Goal: Transaction & Acquisition: Purchase product/service

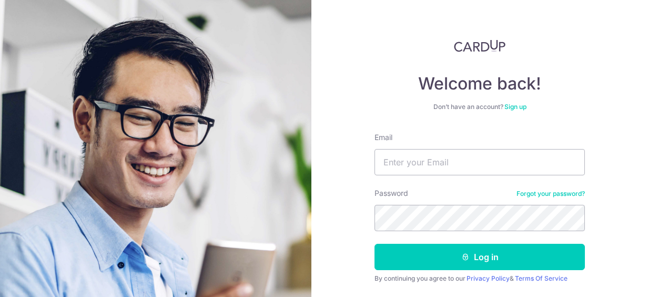
scroll to position [53, 0]
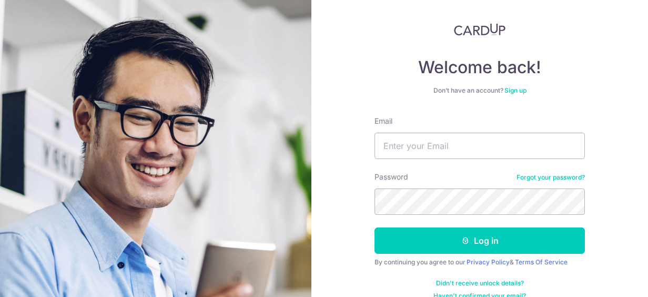
type input "diver_teo@yahoo.com.sg"
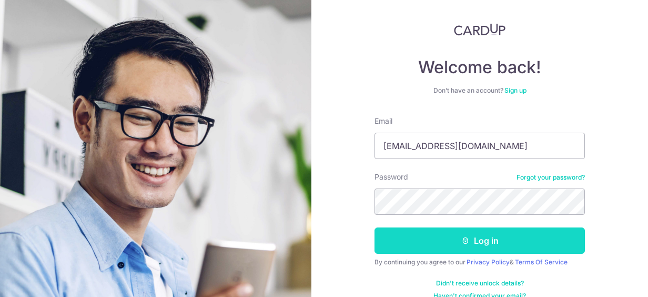
click at [508, 241] on button "Log in" at bounding box center [480, 240] width 210 height 26
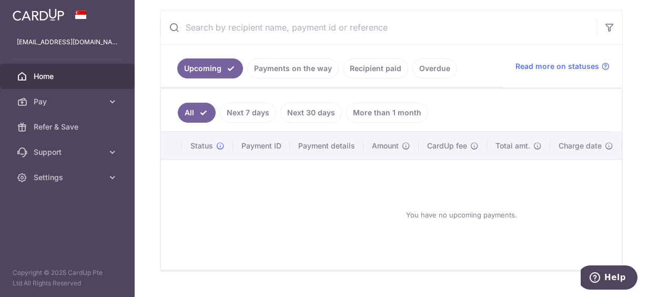
scroll to position [210, 0]
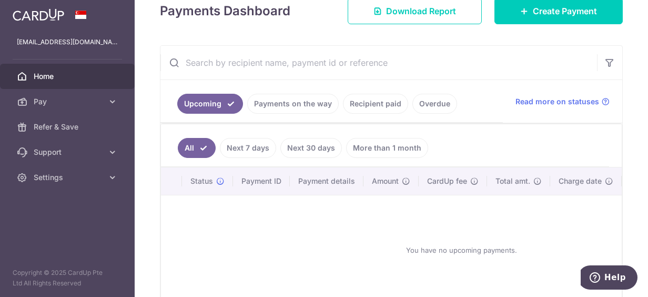
click at [292, 102] on link "Payments on the way" at bounding box center [293, 104] width 92 height 20
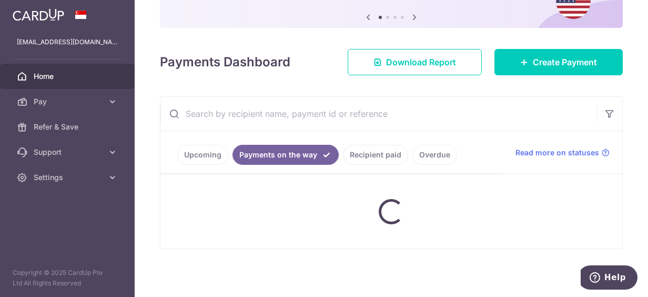
scroll to position [104, 0]
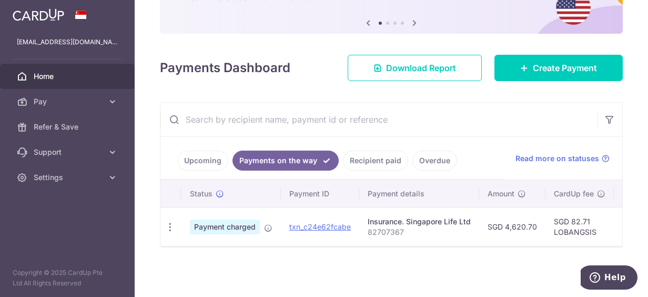
click at [362, 159] on link "Recipient paid" at bounding box center [375, 160] width 65 height 20
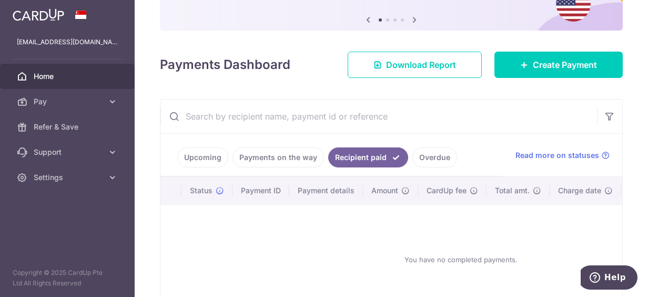
scroll to position [158, 0]
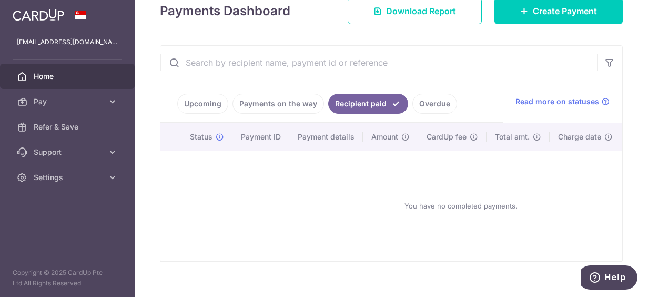
click at [421, 100] on link "Overdue" at bounding box center [434, 104] width 45 height 20
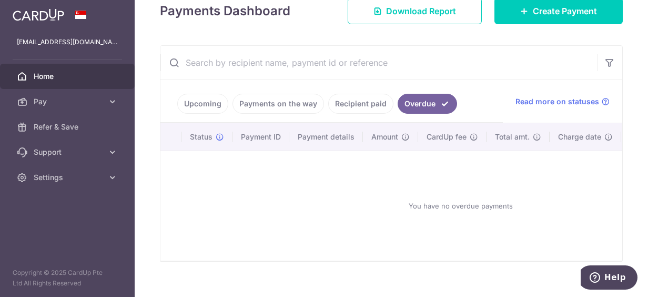
click at [199, 99] on link "Upcoming" at bounding box center [202, 104] width 51 height 20
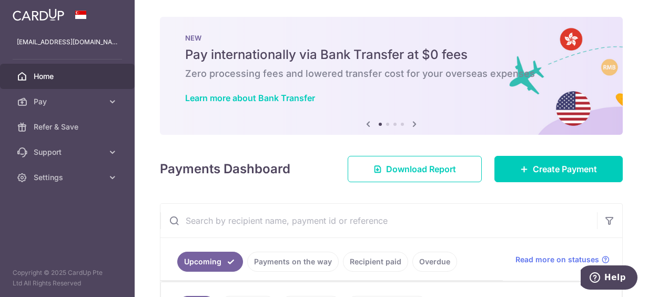
scroll to position [105, 0]
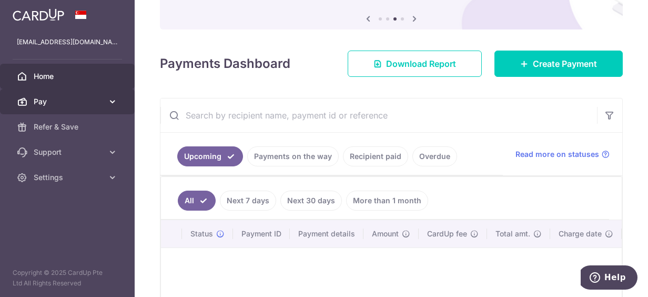
click at [113, 105] on icon at bounding box center [112, 101] width 11 height 11
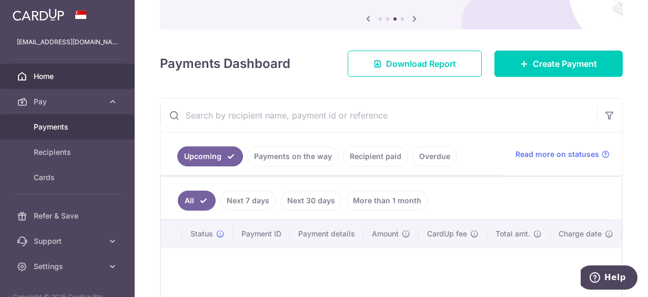
click at [55, 132] on span "Payments" at bounding box center [68, 127] width 69 height 11
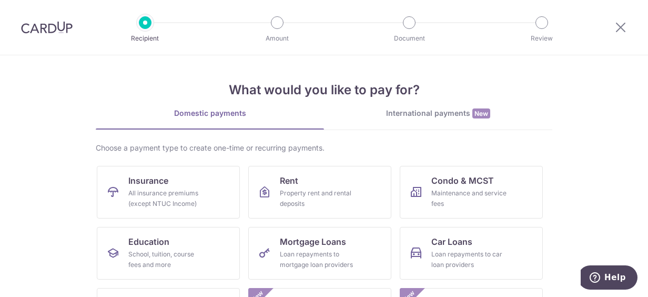
click at [221, 119] on link "Domestic payments" at bounding box center [210, 118] width 228 height 21
click at [194, 193] on div "All insurance premiums (except NTUC Income)" at bounding box center [166, 198] width 76 height 21
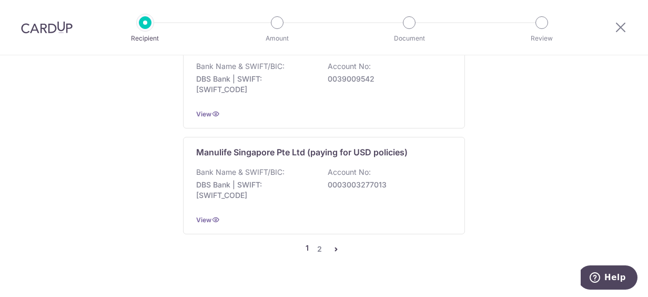
scroll to position [1261, 0]
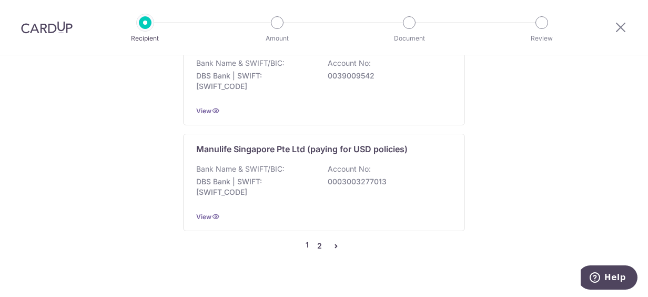
click at [317, 239] on link "2" at bounding box center [319, 245] width 13 height 13
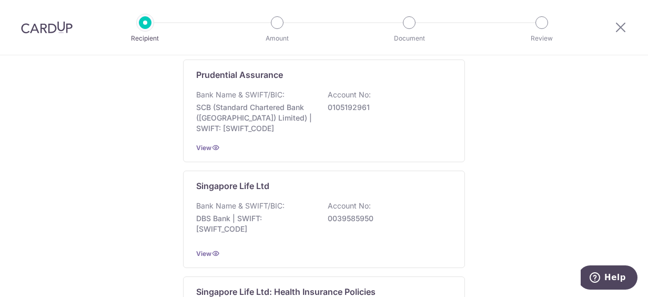
scroll to position [421, 0]
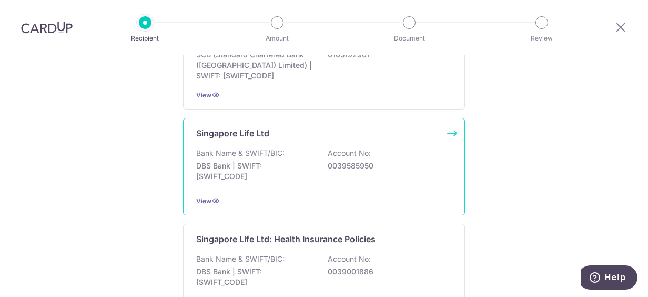
click at [319, 173] on div "Bank Name & SWIFT/BIC: DBS Bank | SWIFT: DBSSSGSGXXX Account No: 0039585950" at bounding box center [324, 167] width 256 height 39
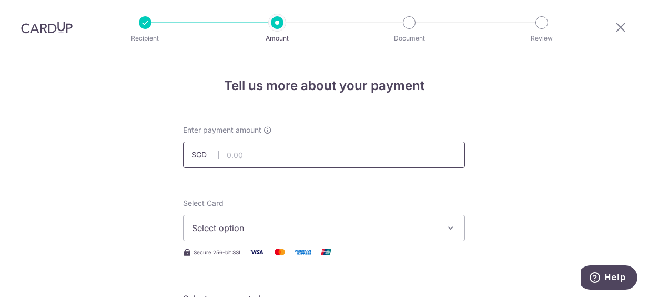
click at [259, 160] on input "text" at bounding box center [324, 154] width 282 height 26
type input "742.01"
type input "G1573534"
type input "OFF225"
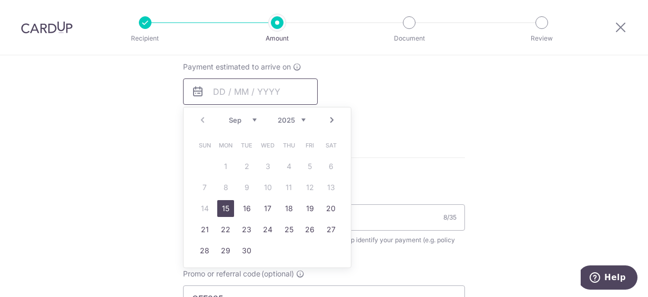
scroll to position [494, 0]
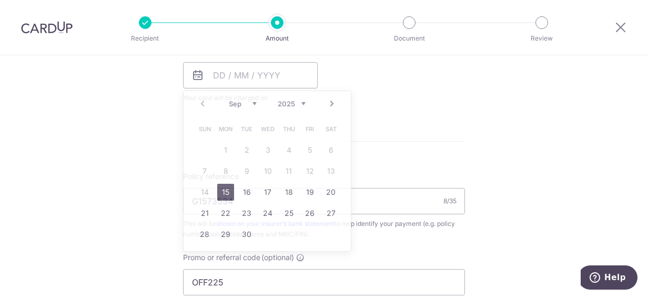
click at [424, 99] on div "Payment estimated to arrive on Prev Next Sep Oct Nov Dec 2025 2026 2027 2028 20…" at bounding box center [324, 74] width 295 height 58
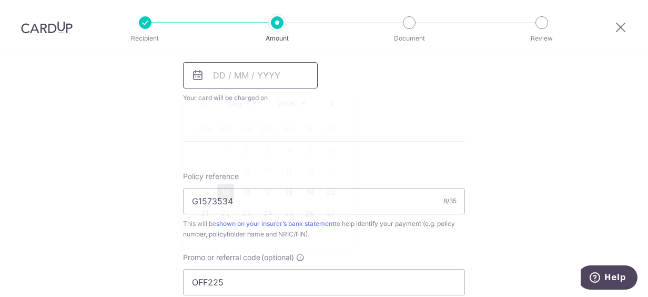
click at [225, 74] on input "text" at bounding box center [250, 75] width 135 height 26
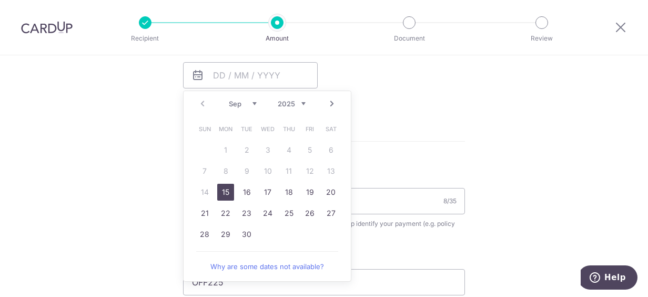
click at [224, 194] on link "15" at bounding box center [225, 192] width 17 height 17
type input "15/09/2025"
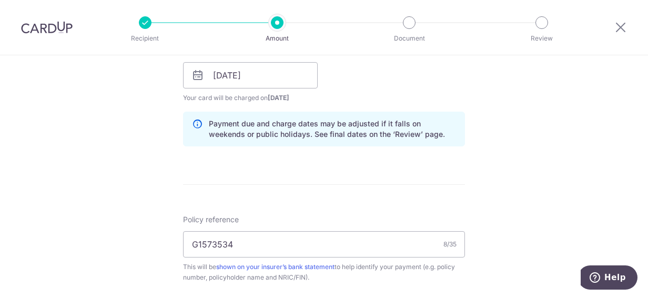
click at [498, 146] on div "Tell us more about your payment Enter payment amount SGD 742.01 742.01 Select C…" at bounding box center [324, 82] width 648 height 1042
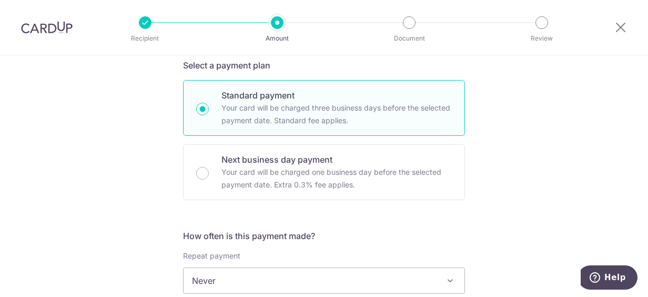
scroll to position [231, 0]
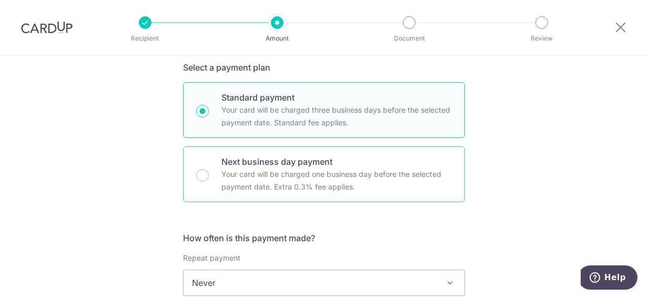
click at [195, 169] on div "Next business day payment Your card will be charged one business day before the…" at bounding box center [324, 174] width 282 height 56
radio input "false"
radio input "true"
click at [202, 114] on input "Standard payment Your card will be charged three business days before the selec…" at bounding box center [202, 111] width 13 height 13
radio input "true"
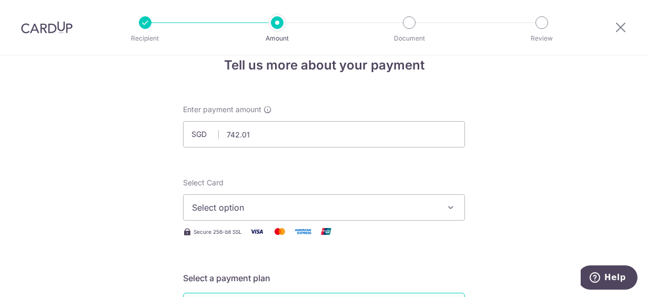
scroll to position [73, 0]
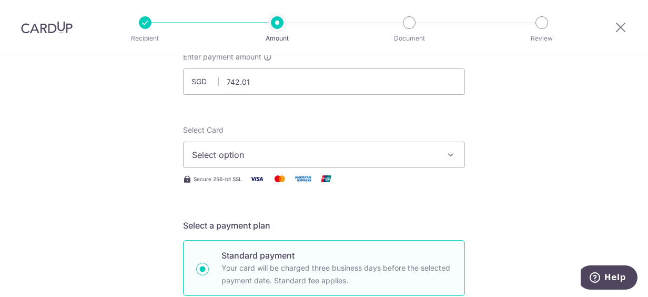
click at [238, 158] on span "Select option" at bounding box center [314, 154] width 245 height 13
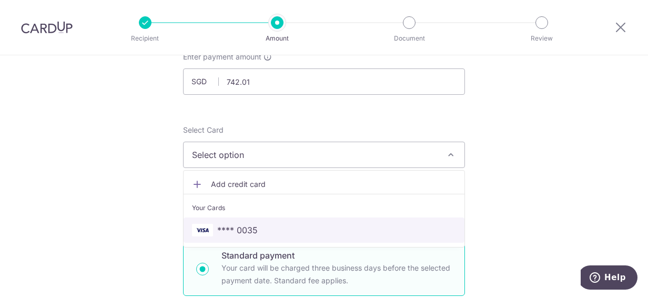
click at [226, 226] on span "**** 0035" at bounding box center [237, 230] width 41 height 13
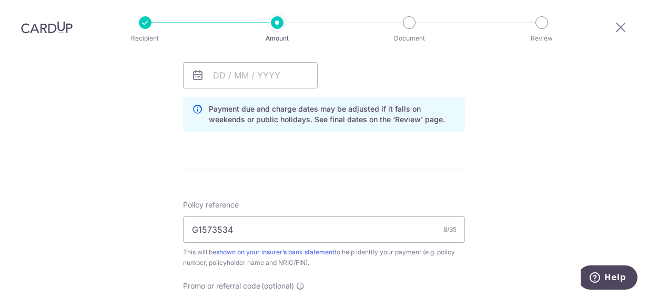
scroll to position [547, 0]
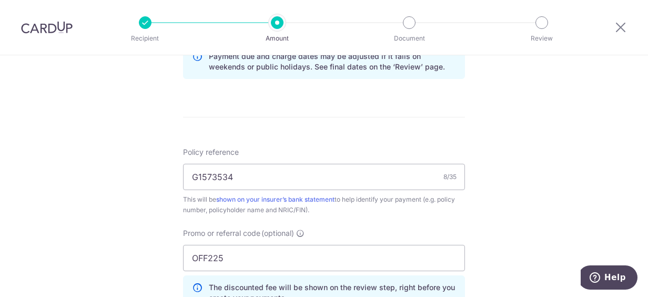
click at [434, 232] on div "Promo or referral code (optional) OFF225 The discounted fee will be shown on th…" at bounding box center [324, 269] width 282 height 82
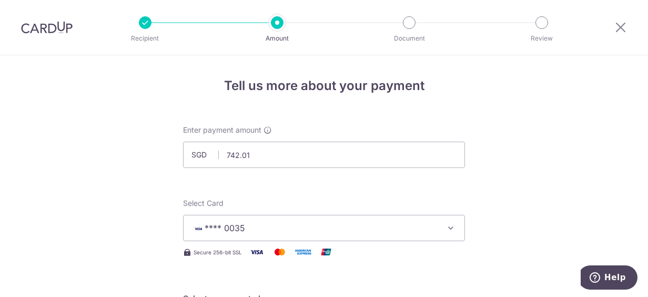
scroll to position [158, 0]
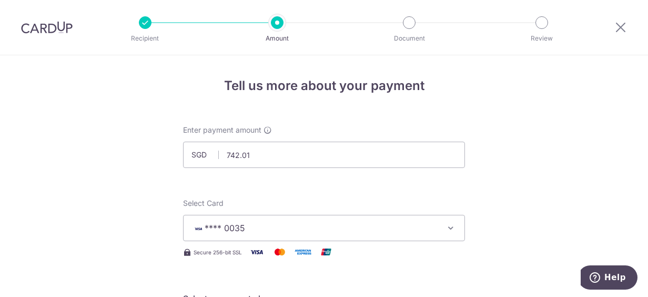
scroll to position [0, 0]
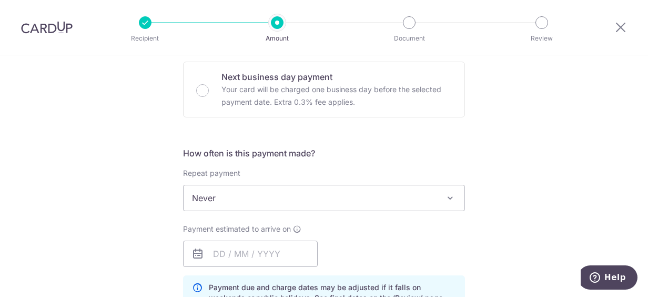
scroll to position [368, 0]
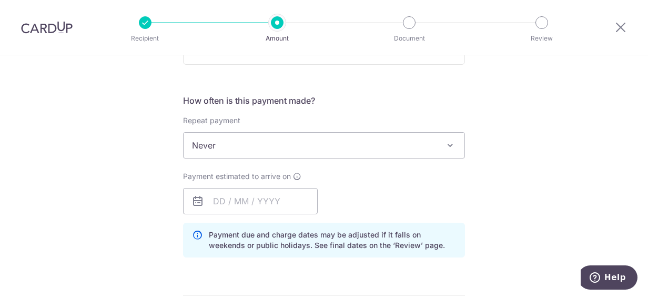
click at [200, 195] on icon at bounding box center [197, 201] width 13 height 13
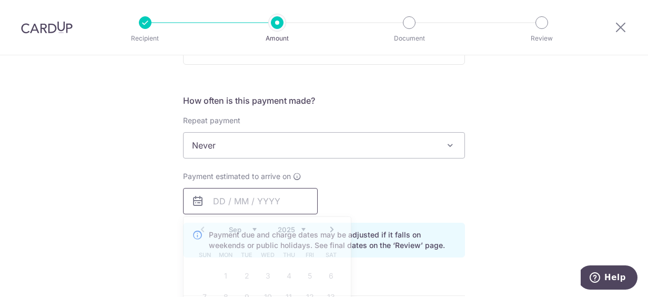
click at [216, 204] on input "text" at bounding box center [250, 201] width 135 height 26
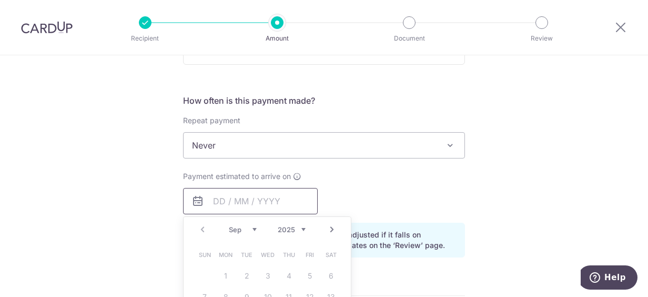
scroll to position [473, 0]
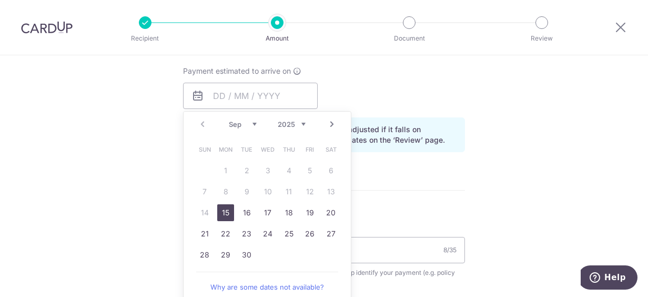
click at [221, 209] on link "15" at bounding box center [225, 212] width 17 height 17
type input "[DATE]"
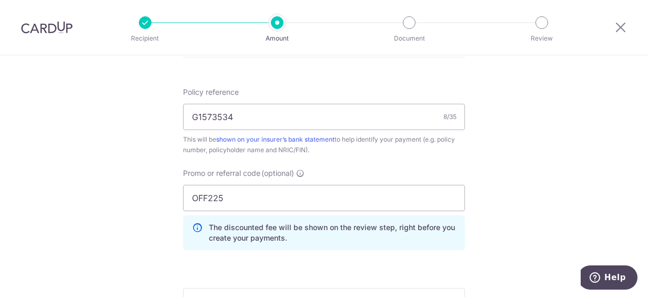
scroll to position [631, 0]
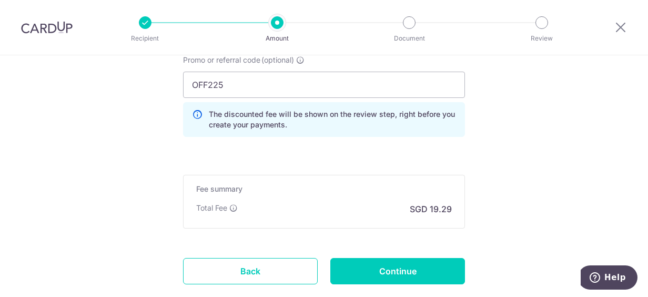
scroll to position [736, 0]
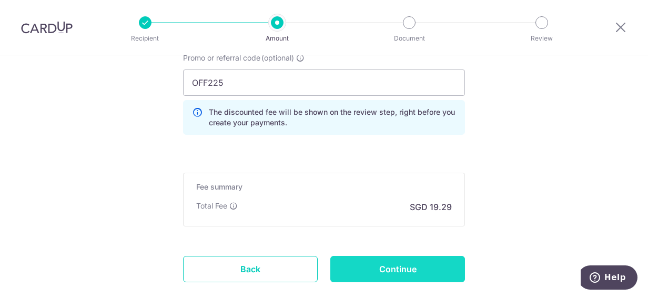
click at [381, 258] on input "Continue" at bounding box center [397, 269] width 135 height 26
type input "Create Schedule"
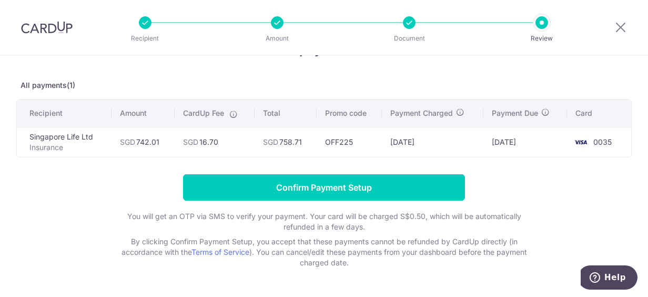
scroll to position [53, 0]
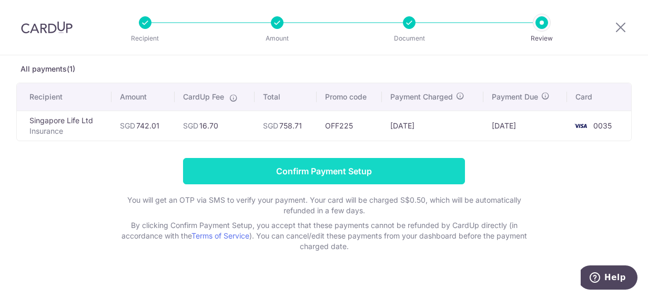
click at [356, 170] on input "Confirm Payment Setup" at bounding box center [324, 171] width 282 height 26
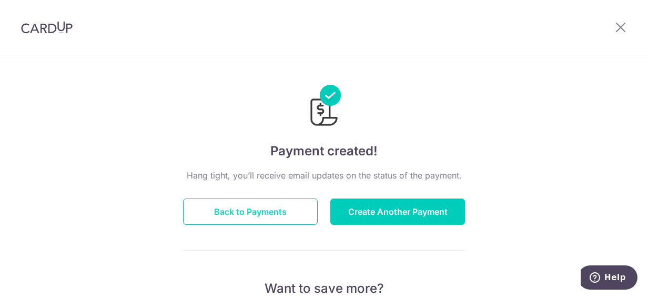
click at [259, 213] on button "Back to Payments" at bounding box center [250, 211] width 135 height 26
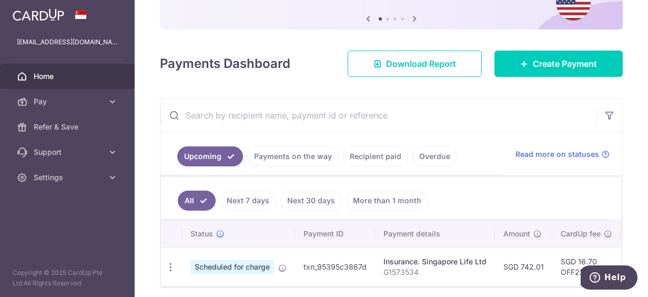
scroll to position [147, 0]
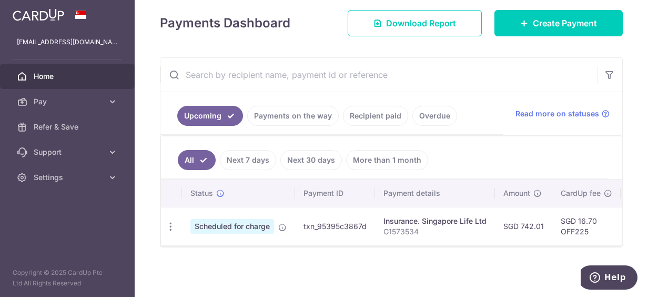
drag, startPoint x: 304, startPoint y: 223, endPoint x: 352, endPoint y: 220, distance: 48.5
click at [352, 220] on td "txn_95395c3867d" at bounding box center [335, 226] width 80 height 38
drag, startPoint x: 352, startPoint y: 220, endPoint x: 359, endPoint y: 226, distance: 8.6
click at [359, 226] on td "txn_95395c3867d" at bounding box center [335, 226] width 80 height 38
click at [287, 112] on link "Payments on the way" at bounding box center [293, 116] width 92 height 20
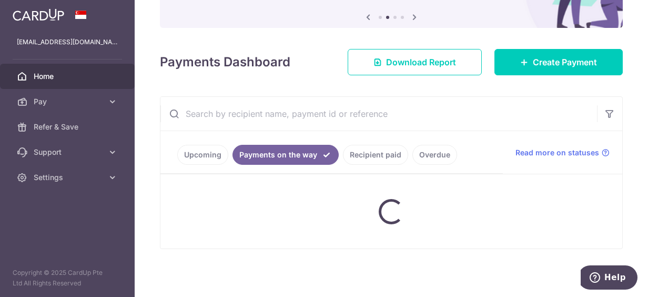
scroll to position [104, 0]
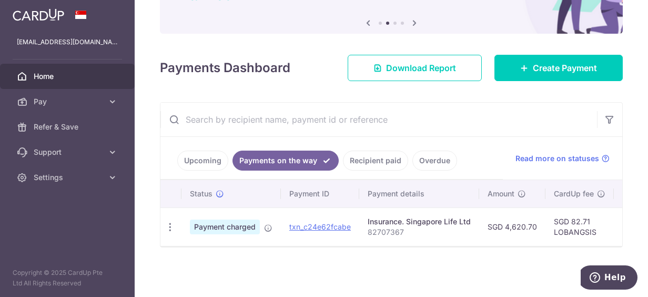
click at [205, 151] on link "Upcoming" at bounding box center [202, 160] width 51 height 20
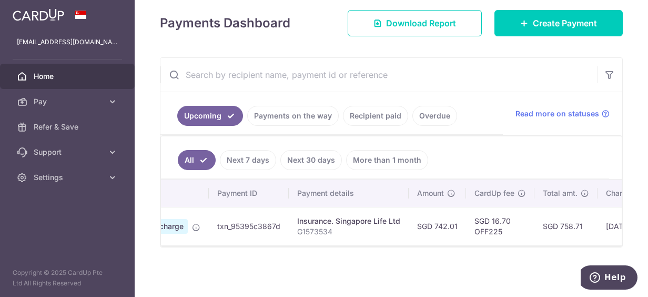
scroll to position [0, 64]
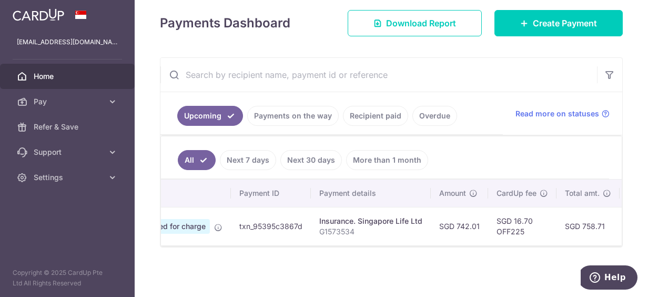
click at [333, 227] on p "G1573534" at bounding box center [370, 231] width 103 height 11
click at [299, 115] on link "Payments on the way" at bounding box center [293, 116] width 92 height 20
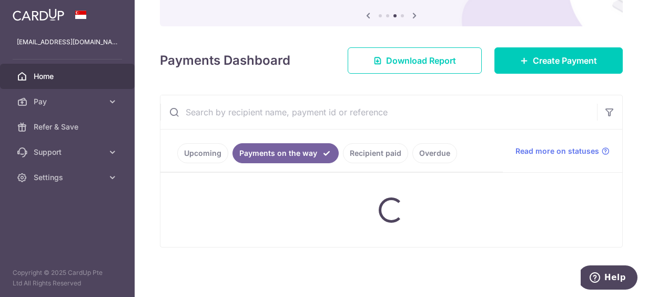
scroll to position [104, 0]
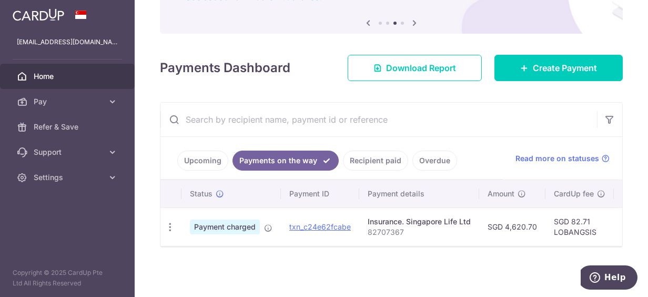
click at [200, 153] on link "Upcoming" at bounding box center [202, 160] width 51 height 20
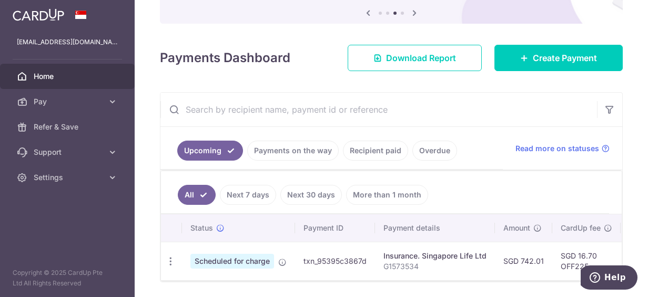
scroll to position [95, 0]
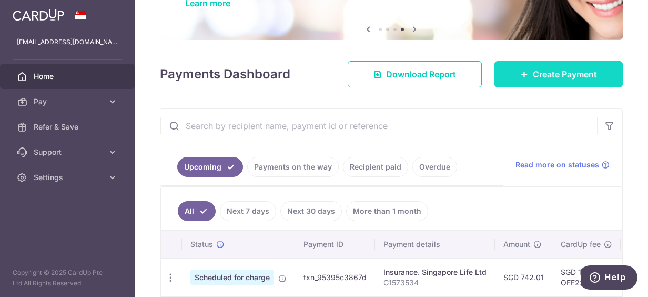
click at [520, 75] on icon at bounding box center [524, 74] width 8 height 8
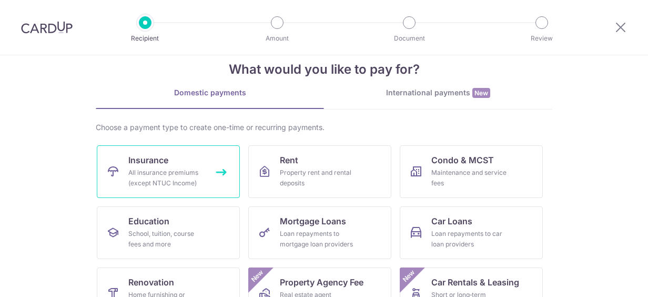
scroll to position [53, 0]
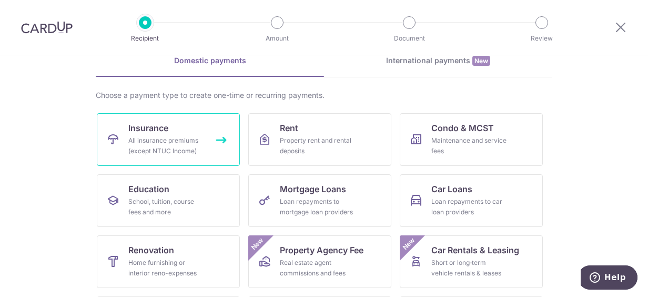
click at [177, 141] on div "All insurance premiums (except NTUC Income)" at bounding box center [166, 145] width 76 height 21
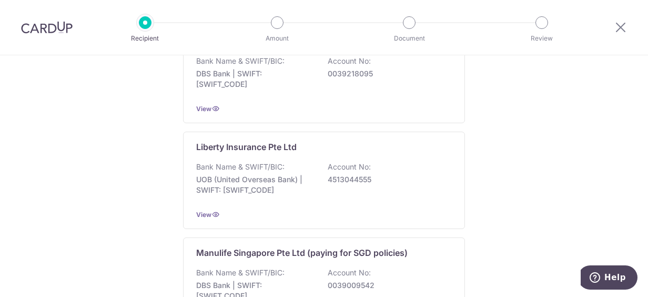
scroll to position [1261, 0]
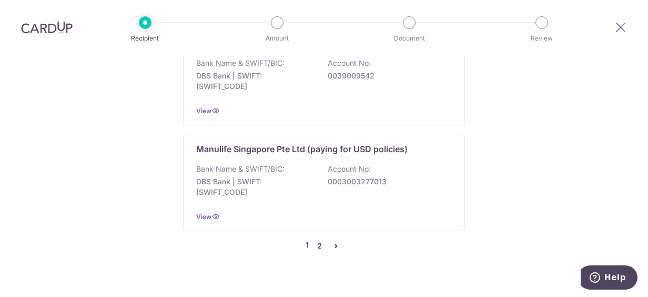
click at [313, 239] on link "2" at bounding box center [319, 245] width 13 height 13
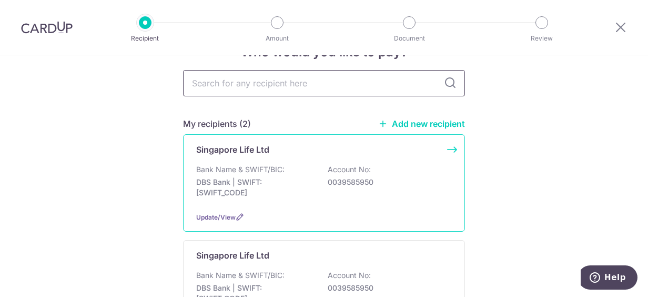
scroll to position [0, 0]
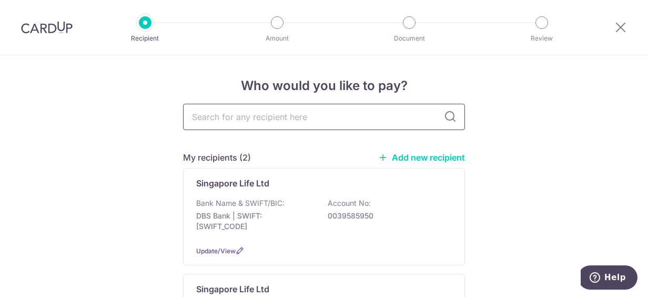
click at [252, 116] on input "text" at bounding box center [324, 117] width 282 height 26
type input "grea"
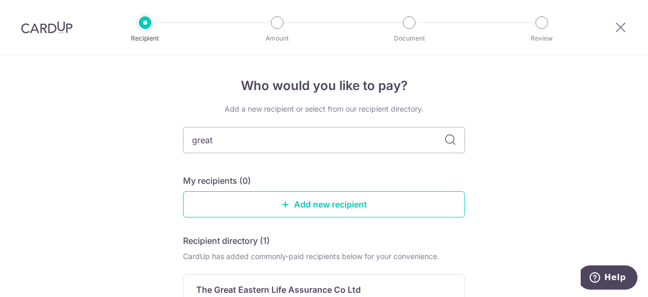
type input "great"
click at [447, 141] on icon at bounding box center [450, 140] width 13 height 13
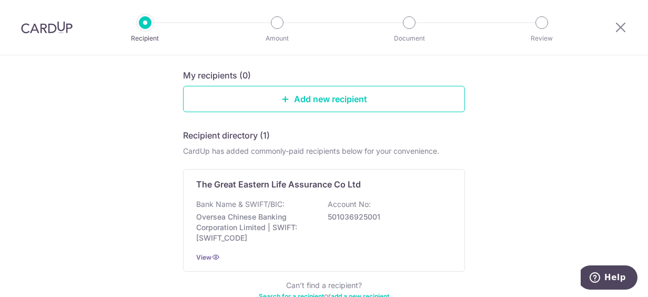
scroll to position [158, 0]
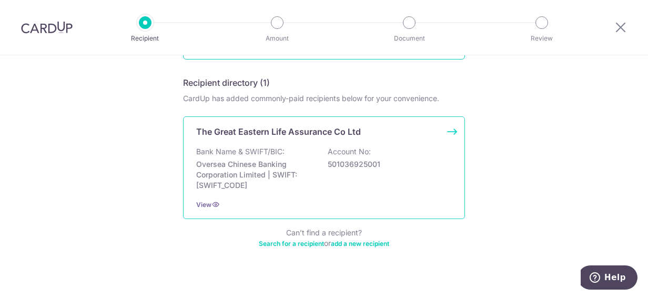
click at [276, 134] on p "The Great Eastern Life Assurance Co Ltd" at bounding box center [278, 131] width 165 height 13
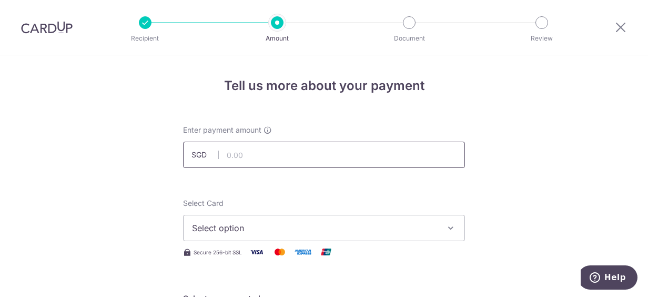
click at [281, 155] on input "text" at bounding box center [324, 154] width 282 height 26
click at [462, 80] on h4 "Tell us more about your payment" at bounding box center [324, 85] width 282 height 19
click at [269, 158] on input "text" at bounding box center [324, 154] width 282 height 26
type input "238.57"
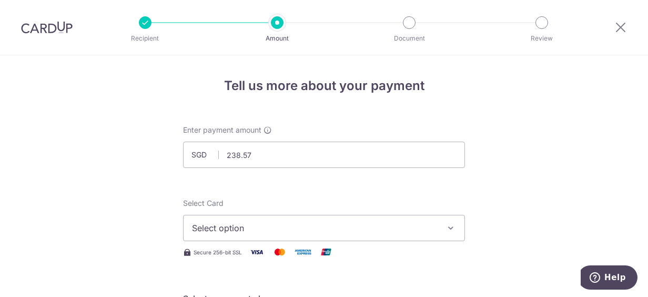
scroll to position [53, 0]
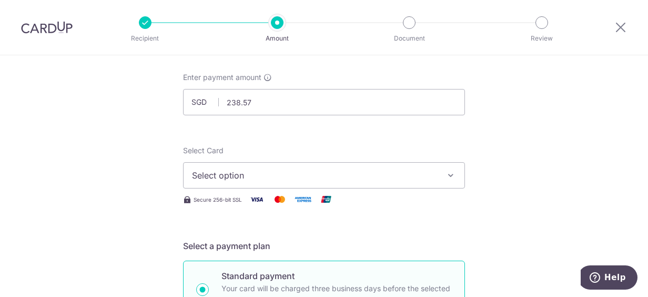
click at [260, 169] on span "Select option" at bounding box center [314, 175] width 245 height 13
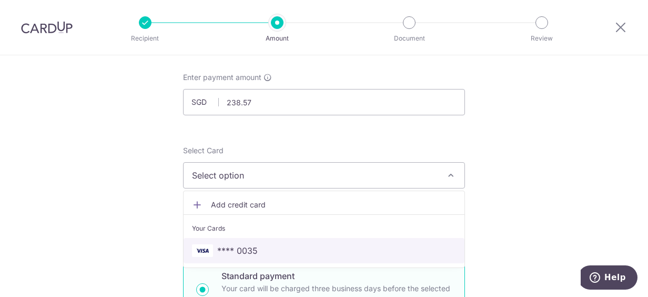
drag, startPoint x: 228, startPoint y: 250, endPoint x: 393, endPoint y: 222, distance: 168.1
click at [228, 251] on span "**** 0035" at bounding box center [237, 250] width 41 height 13
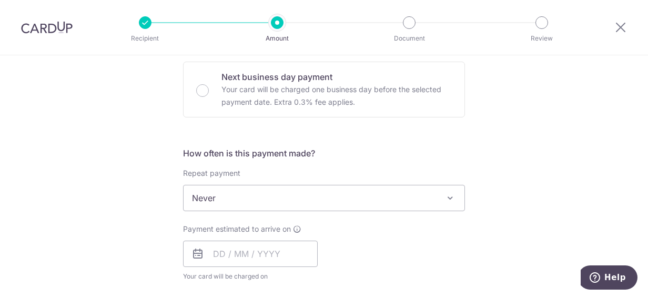
scroll to position [368, 0]
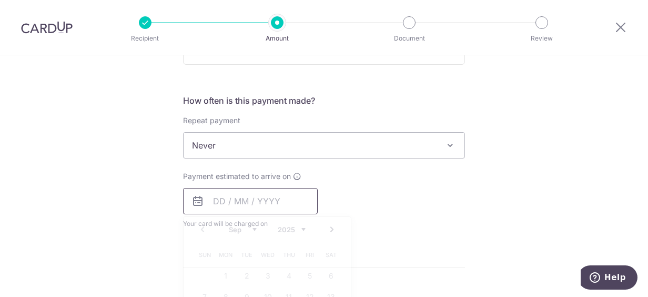
click at [252, 205] on input "text" at bounding box center [250, 201] width 135 height 26
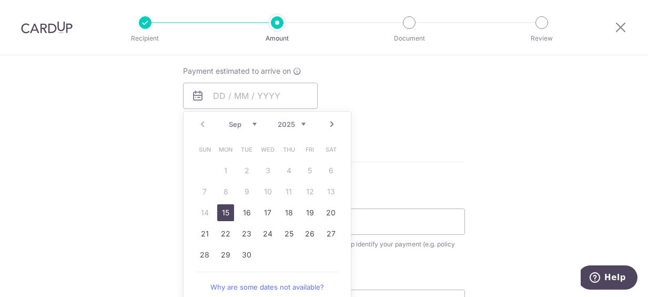
click at [226, 213] on link "15" at bounding box center [225, 212] width 17 height 17
type input "15/09/2025"
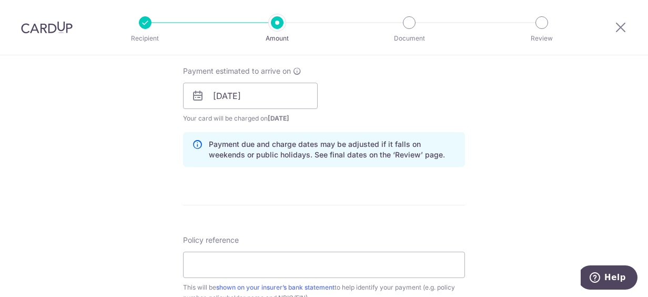
click at [519, 132] on div "Tell us more about your payment Enter payment amount SGD 238.57 238.57 Select C…" at bounding box center [324, 79] width 648 height 995
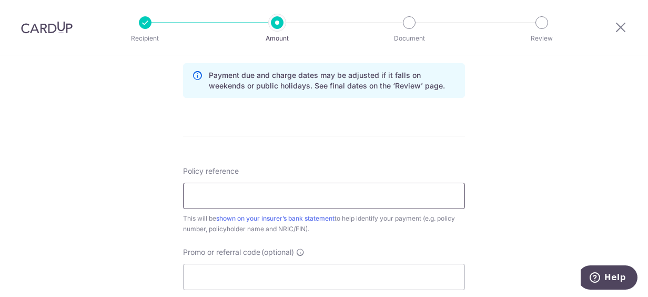
scroll to position [579, 0]
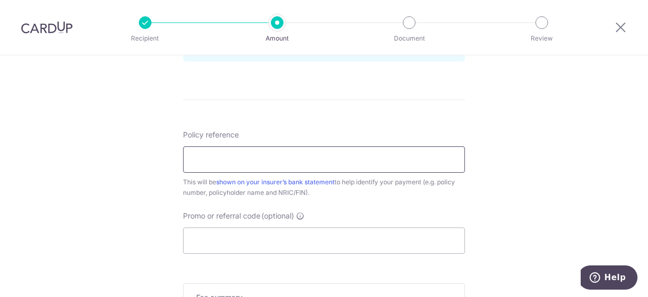
click at [268, 153] on input "Policy reference" at bounding box center [324, 159] width 282 height 26
paste input "0103660054"
type input "0103660054"
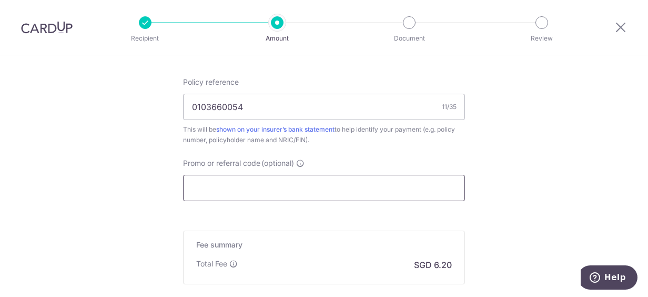
click at [201, 179] on input "Promo or referral code (optional)" at bounding box center [324, 188] width 282 height 26
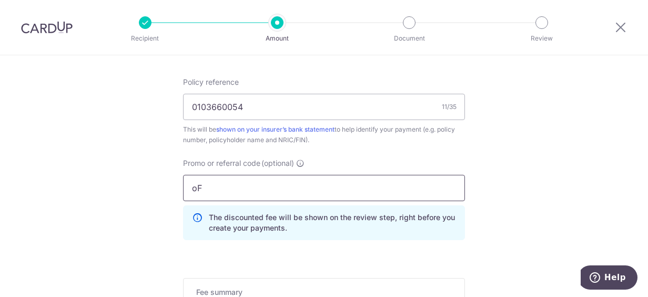
type input "o"
type input "OFF225"
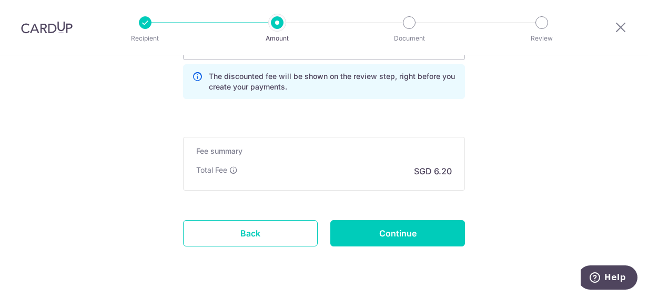
scroll to position [789, 0]
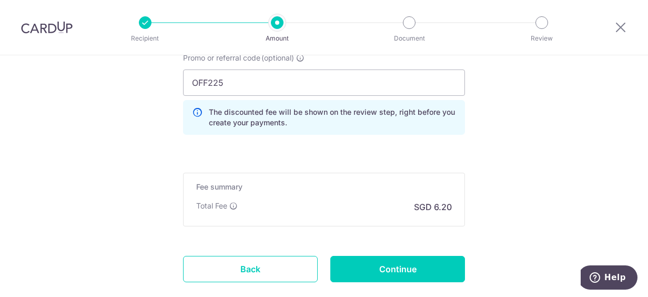
scroll to position [797, 0]
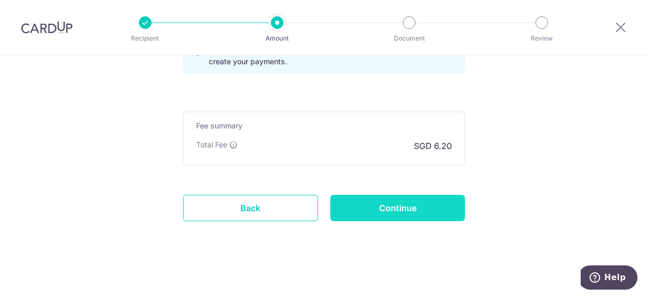
click at [392, 206] on input "Continue" at bounding box center [397, 208] width 135 height 26
type input "Create Schedule"
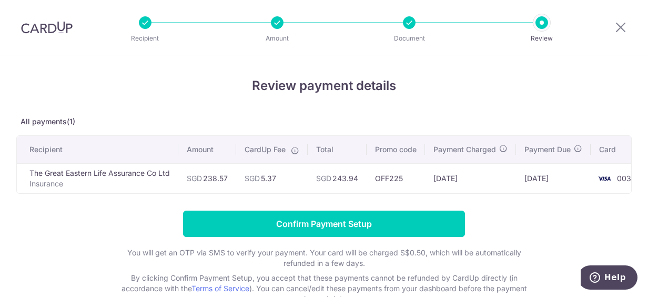
click at [75, 172] on td "The Great Eastern Life Assurance Co Ltd Insurance" at bounding box center [97, 178] width 161 height 30
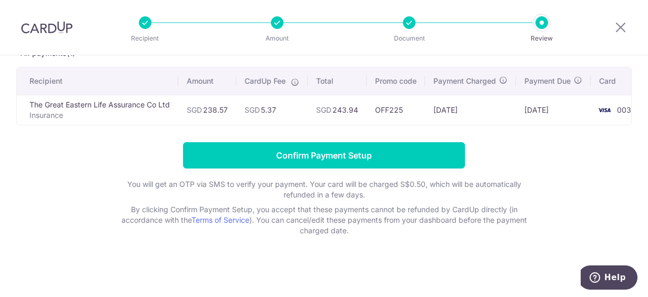
scroll to position [74, 0]
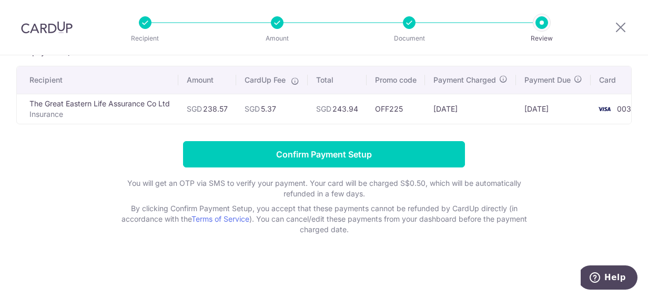
click at [410, 21] on div at bounding box center [409, 22] width 13 height 13
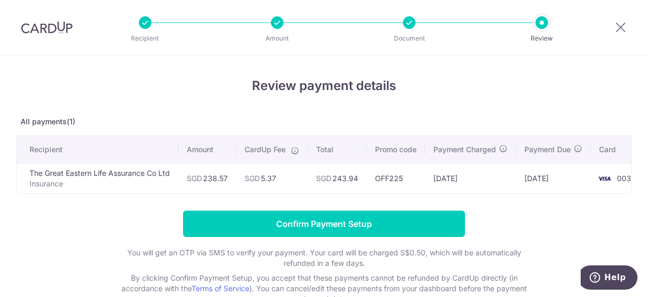
scroll to position [0, 0]
click at [409, 28] on div at bounding box center [409, 22] width 13 height 13
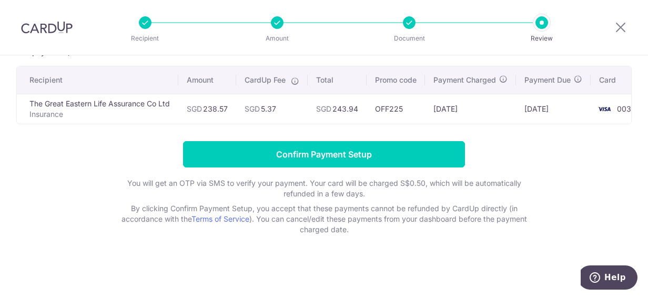
scroll to position [74, 0]
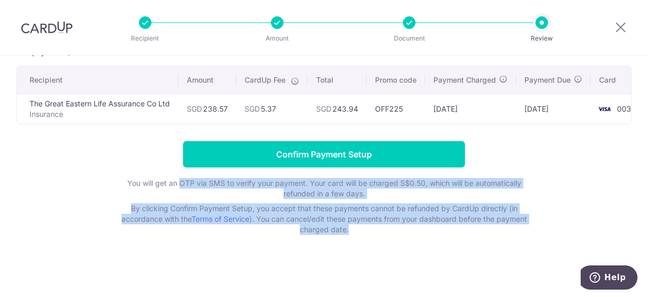
drag, startPoint x: 176, startPoint y: 187, endPoint x: 461, endPoint y: 246, distance: 291.1
click at [460, 245] on div "Review payment details All payments(1) Recipient Amount CardUp Fee Total Promo …" at bounding box center [324, 141] width 648 height 311
drag, startPoint x: 461, startPoint y: 246, endPoint x: 438, endPoint y: 259, distance: 26.4
click at [438, 258] on div "Review payment details All payments(1) Recipient Amount CardUp Fee Total Promo …" at bounding box center [324, 141] width 648 height 311
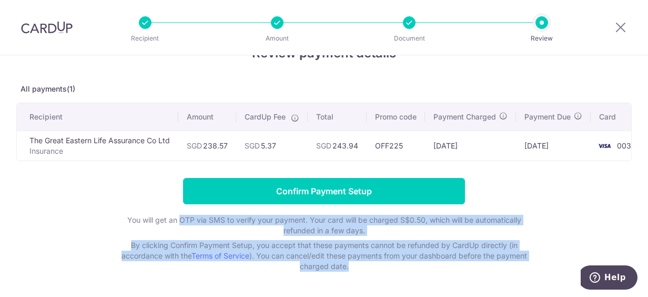
scroll to position [0, 0]
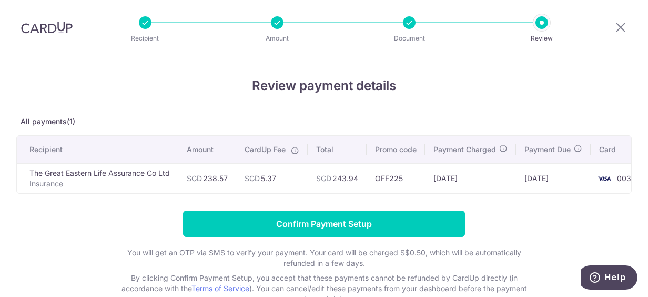
click at [412, 23] on div at bounding box center [409, 22] width 13 height 13
click at [407, 23] on div at bounding box center [409, 22] width 13 height 13
click at [540, 25] on div at bounding box center [541, 22] width 13 height 13
click at [409, 24] on div at bounding box center [409, 22] width 13 height 13
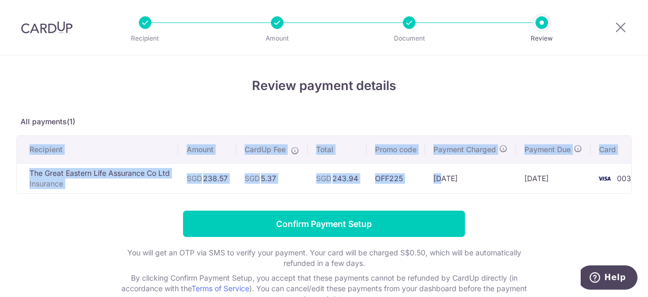
drag, startPoint x: 444, startPoint y: 191, endPoint x: 525, endPoint y: 196, distance: 80.6
click at [525, 194] on div "Recipient Amount CardUp Fee Total Promo code Payment Charged Payment Due Card T…" at bounding box center [323, 164] width 615 height 58
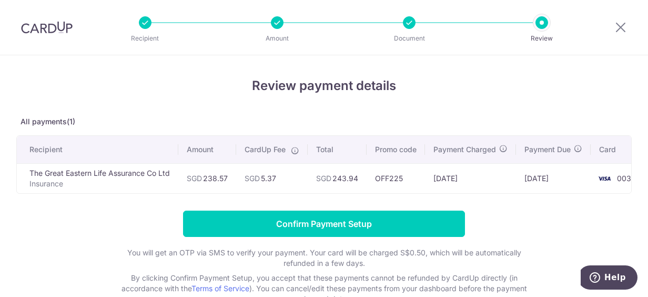
click at [505, 239] on form "Confirm Payment Setup You will get an OTP via SMS to verify your payment. Your …" at bounding box center [323, 257] width 615 height 94
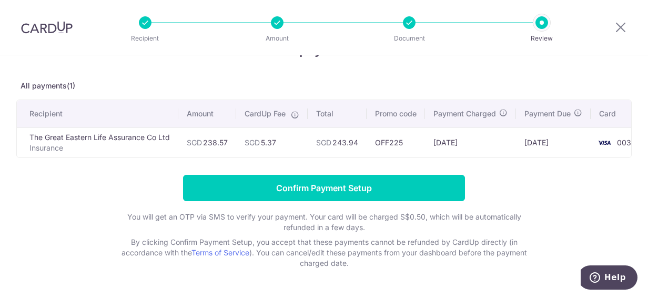
scroll to position [53, 0]
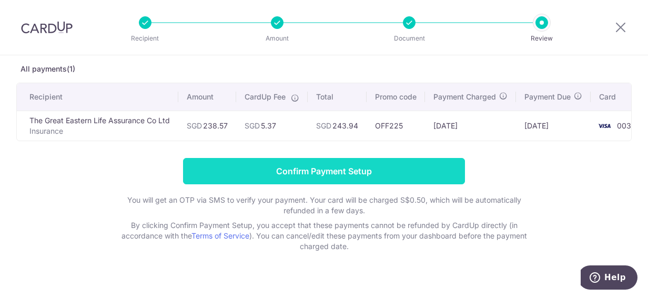
click at [328, 180] on input "Confirm Payment Setup" at bounding box center [324, 171] width 282 height 26
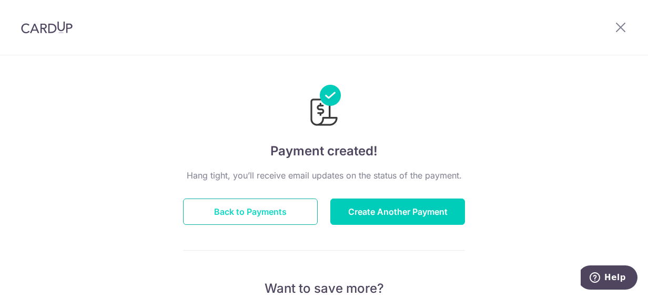
click at [264, 208] on button "Back to Payments" at bounding box center [250, 211] width 135 height 26
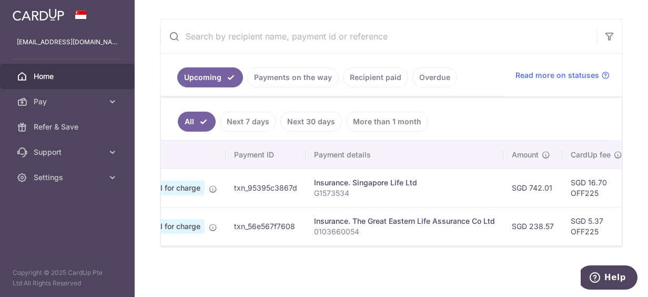
scroll to position [0, 7]
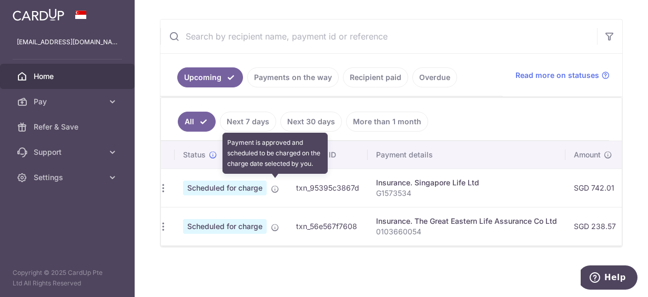
click at [275, 185] on icon at bounding box center [275, 189] width 8 height 8
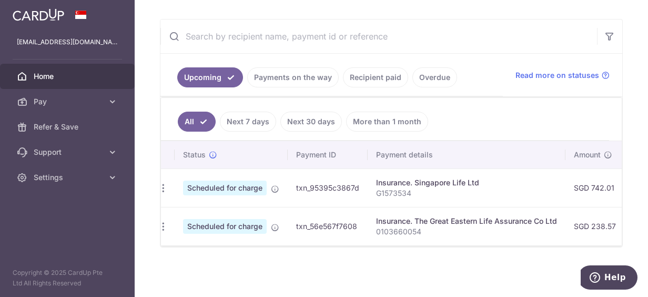
click at [346, 184] on td "txn_95395c3867d" at bounding box center [328, 187] width 80 height 38
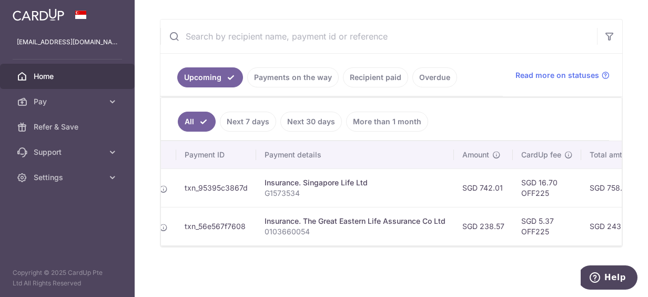
scroll to position [0, 116]
click at [291, 190] on p "G1573534" at bounding box center [358, 193] width 181 height 11
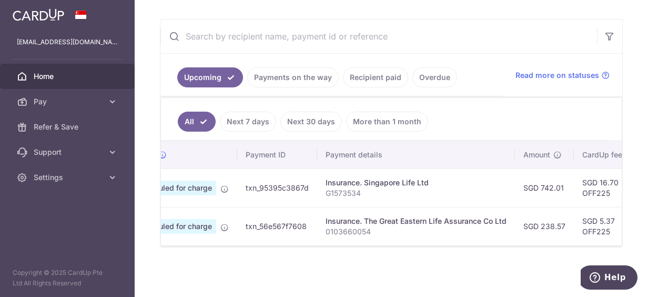
scroll to position [0, 0]
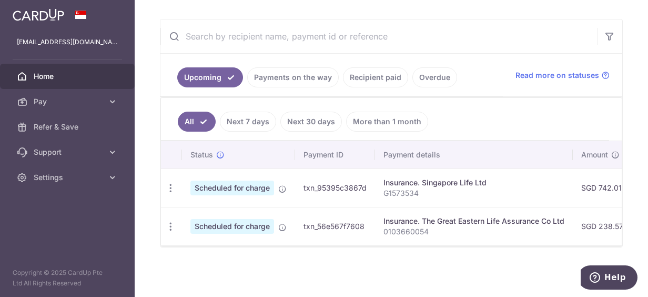
click at [401, 179] on div "Insurance. Singapore Life Ltd" at bounding box center [473, 182] width 181 height 11
click at [169, 187] on icon "button" at bounding box center [170, 188] width 11 height 11
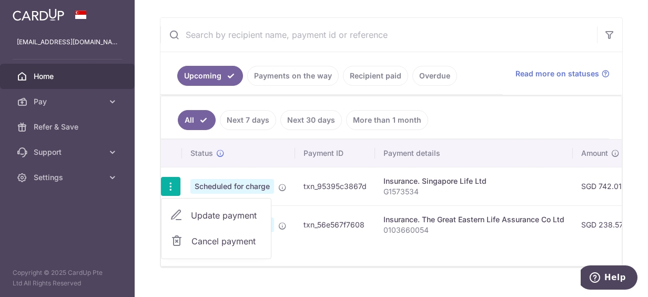
click at [200, 215] on span "Update payment" at bounding box center [227, 215] width 72 height 13
radio input "true"
type input "742.01"
type input "15/09/2025"
type input "G1573534"
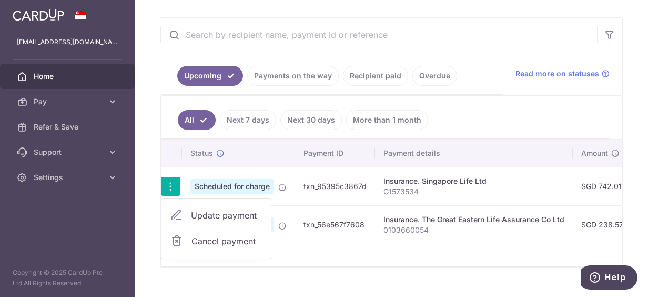
type input "OFF225"
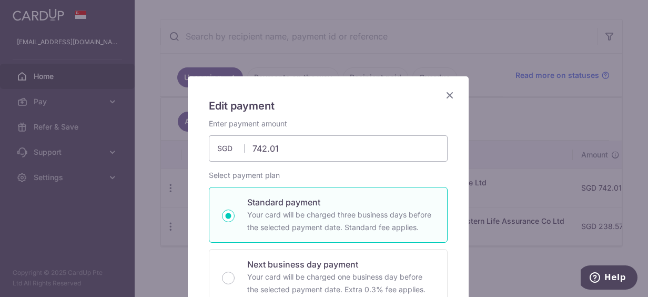
click at [449, 89] on icon "Close" at bounding box center [449, 94] width 13 height 13
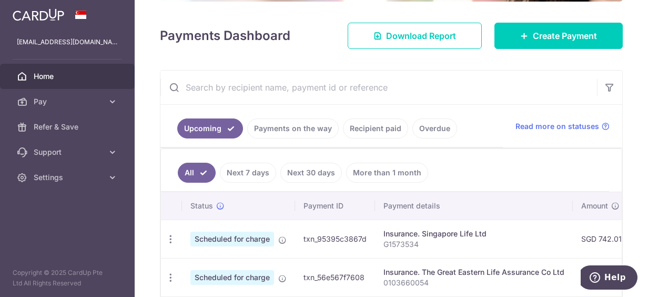
scroll to position [186, 0]
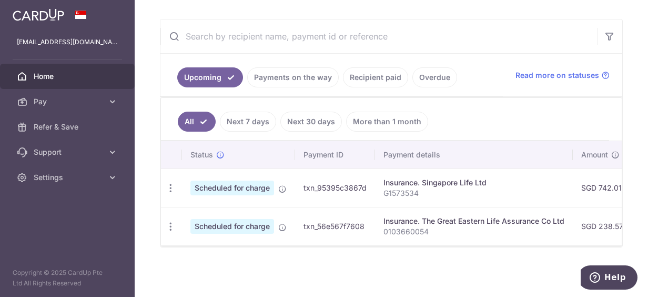
click at [295, 74] on link "Payments on the way" at bounding box center [293, 77] width 92 height 20
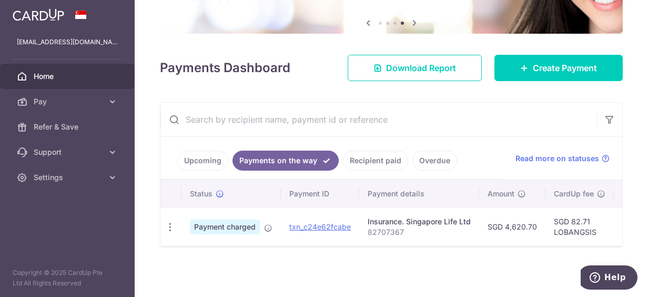
scroll to position [104, 0]
drag, startPoint x: 391, startPoint y: 247, endPoint x: 439, endPoint y: 249, distance: 47.9
click at [445, 250] on div "× Pause Schedule Pause all future payments in this series Pause just this one p…" at bounding box center [391, 148] width 513 height 297
click at [213, 162] on link "Upcoming" at bounding box center [202, 160] width 51 height 20
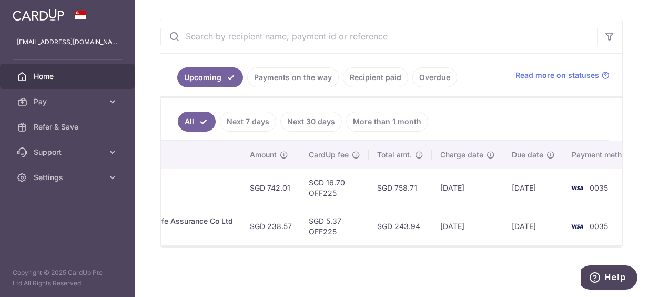
scroll to position [0, 353]
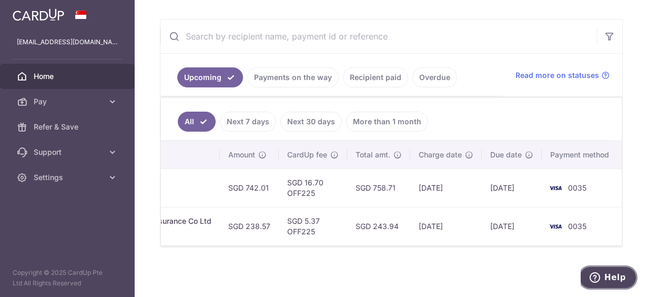
click at [610, 281] on span "Help" at bounding box center [615, 276] width 22 height 9
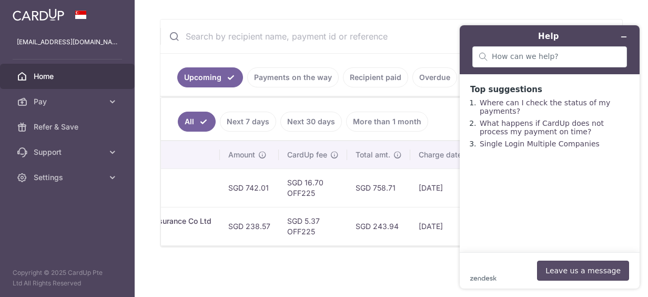
click at [569, 267] on button "Leave us a message" at bounding box center [583, 270] width 92 height 20
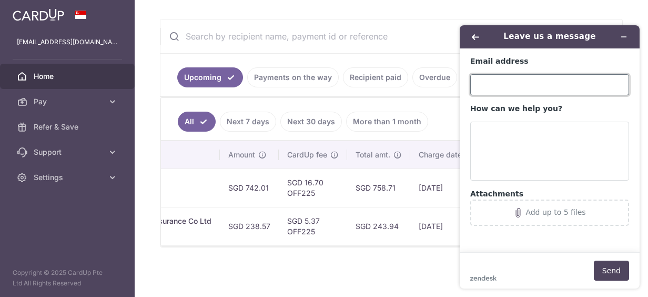
click at [513, 83] on input "Email address" at bounding box center [549, 84] width 159 height 21
type input "[EMAIL_ADDRESS][DOMAIN_NAME]"
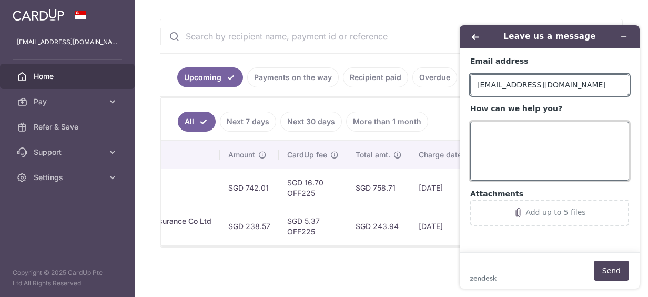
click at [516, 134] on textarea "How can we help you?" at bounding box center [549, 151] width 159 height 59
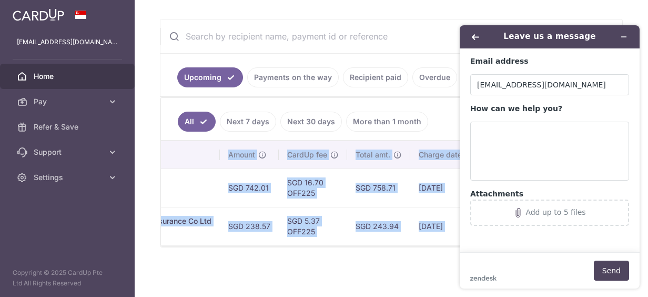
drag, startPoint x: 386, startPoint y: 246, endPoint x: 288, endPoint y: 241, distance: 98.0
click at [288, 241] on div "Status Payment ID Payment details Amount CardUp fee Total amt. Charge date Due …" at bounding box center [391, 193] width 461 height 105
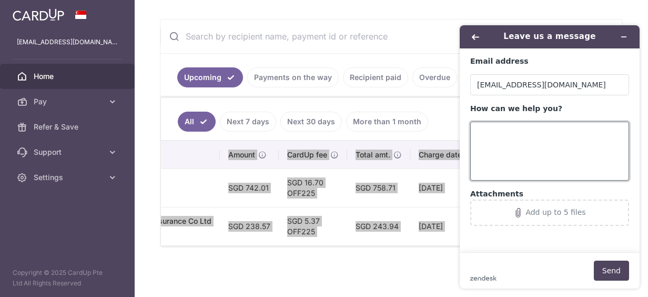
click at [504, 134] on textarea "How can we help you?" at bounding box center [549, 151] width 159 height 59
drag, startPoint x: 583, startPoint y: 130, endPoint x: 561, endPoint y: 126, distance: 23.0
click at [559, 127] on textarea "Hi there, I have 2 upcoming scudeleud payments for for" at bounding box center [549, 151] width 159 height 59
click at [589, 130] on textarea "Hi there, I have 2 upcoming scudeleud payments for for" at bounding box center [549, 151] width 159 height 59
click at [545, 144] on textarea "Hi there, I have 2 upcoming scheduled payments for for" at bounding box center [549, 151] width 159 height 59
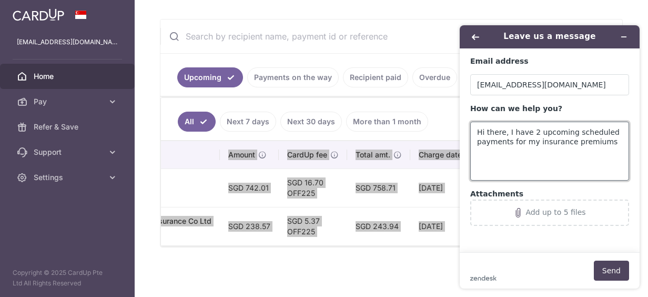
click at [612, 143] on textarea "Hi there, I have 2 upcoming scheduled payments for my insurance premiums" at bounding box center [549, 151] width 159 height 59
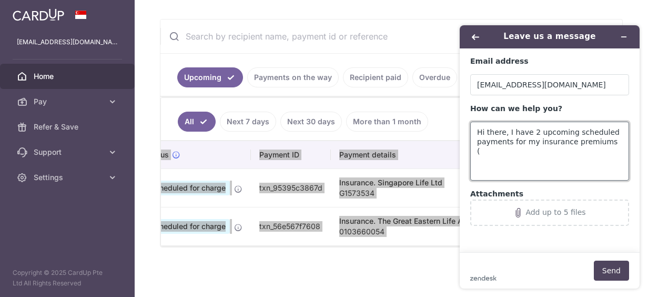
scroll to position [0, 44]
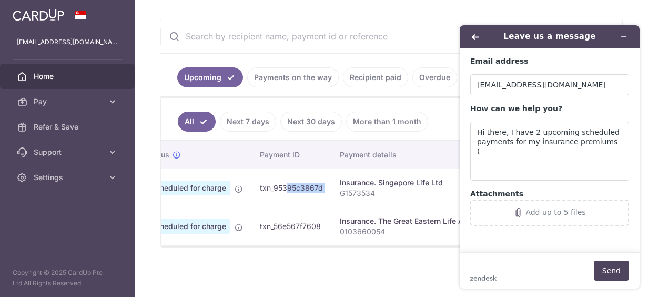
drag, startPoint x: 260, startPoint y: 183, endPoint x: 330, endPoint y: 182, distance: 70.0
click at [330, 182] on tr "Update payment Cancel payment Scheduled for charge txn_95395c3867d Insurance. S…" at bounding box center [524, 187] width 814 height 38
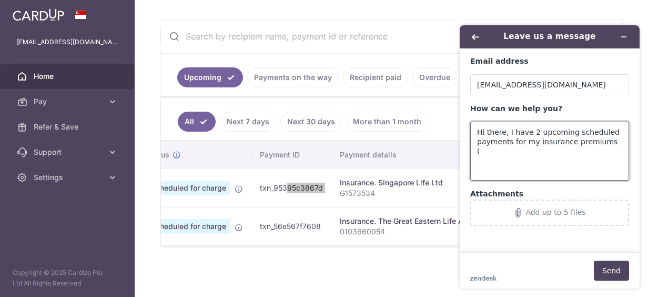
click at [609, 140] on textarea "Hi there, I have 2 upcoming scheduled payments for my insurance premiums (" at bounding box center [549, 151] width 159 height 59
click at [489, 163] on textarea "Hi there, I have 2 upcoming scheduled payments for my insurance premiums as fol…" at bounding box center [549, 151] width 159 height 59
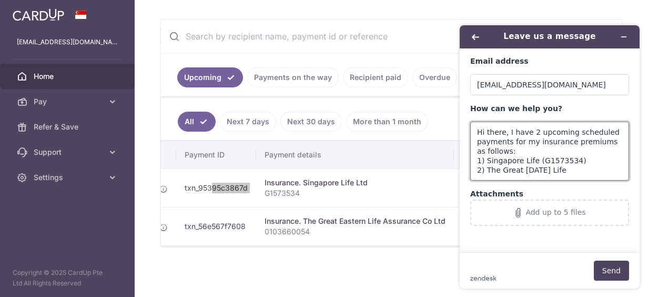
scroll to position [0, 119]
drag, startPoint x: 530, startPoint y: 163, endPoint x: 541, endPoint y: 158, distance: 11.5
click at [537, 160] on textarea "Hi there, I have 2 upcoming scheduled payments for my insurance premiums as fol…" at bounding box center [549, 151] width 159 height 59
click at [568, 173] on textarea "Hi there, I have 2 upcoming scheduled payments for my insurance premiums as fol…" at bounding box center [549, 151] width 159 height 59
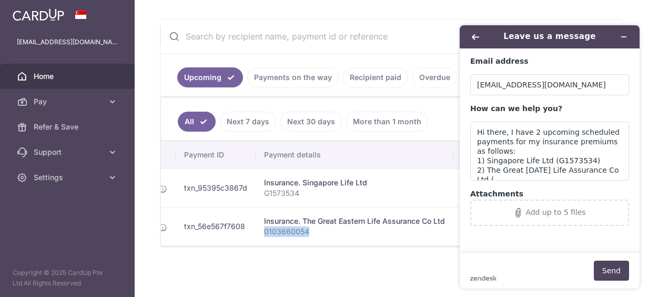
drag, startPoint x: 263, startPoint y: 226, endPoint x: 311, endPoint y: 226, distance: 47.9
click at [311, 226] on p "0103660054" at bounding box center [354, 231] width 181 height 11
copy p "0103660054"
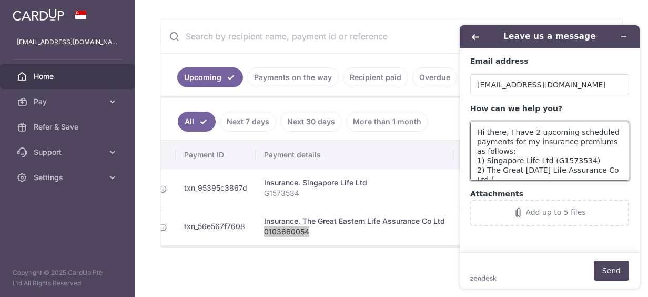
click at [617, 170] on textarea "Hi there, I have 2 upcoming scheduled payments for my insurance premiums as fol…" at bounding box center [549, 151] width 159 height 59
paste textarea "0103660054"
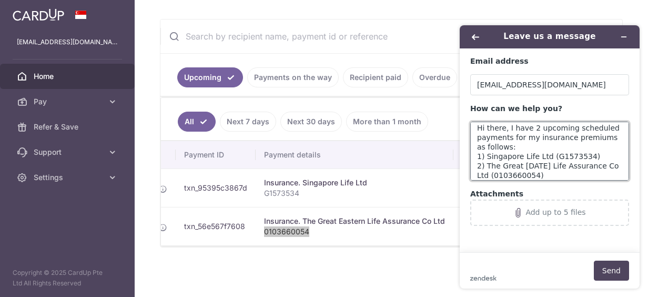
click at [596, 156] on textarea "Hi there, I have 2 upcoming scheduled payments for my insurance premiums as fol…" at bounding box center [549, 151] width 159 height 59
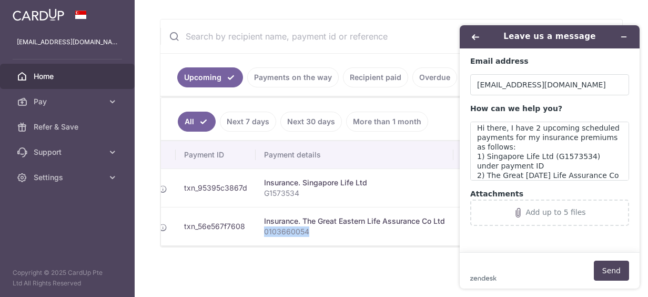
drag, startPoint x: 184, startPoint y: 181, endPoint x: 251, endPoint y: 183, distance: 67.3
click at [251, 183] on td "txn_95395c3867d" at bounding box center [216, 187] width 80 height 38
copy td "txn_95395c3867d"
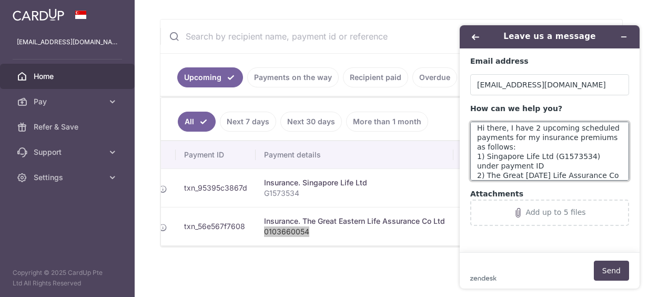
click at [534, 166] on textarea "Hi there, I have 2 upcoming scheduled payments for my insurance premiums as fol…" at bounding box center [549, 151] width 159 height 59
paste textarea "txn_95395c3867d"
click at [620, 172] on textarea "Hi there, I have 2 upcoming scheduled payments for my insurance premiums as fol…" at bounding box center [549, 151] width 159 height 59
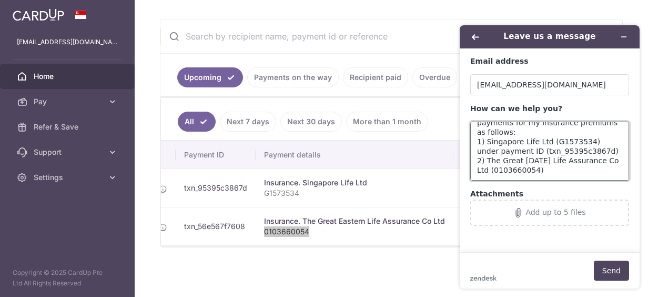
click at [550, 166] on textarea "Hi there, I have 2 upcoming scheduled payments for my insurance premiums as fol…" at bounding box center [549, 151] width 159 height 59
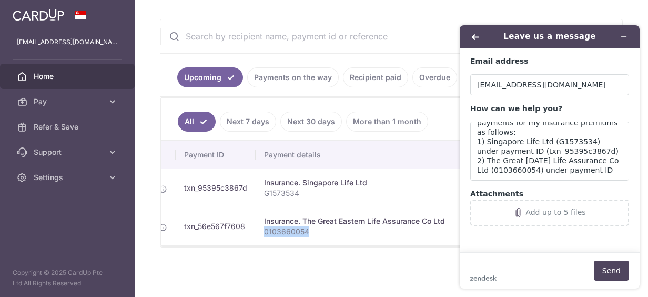
drag, startPoint x: 182, startPoint y: 221, endPoint x: 243, endPoint y: 221, distance: 61.0
click at [243, 221] on td "txn_56e567f7608" at bounding box center [216, 226] width 80 height 38
copy td "txn_56e567f7608"
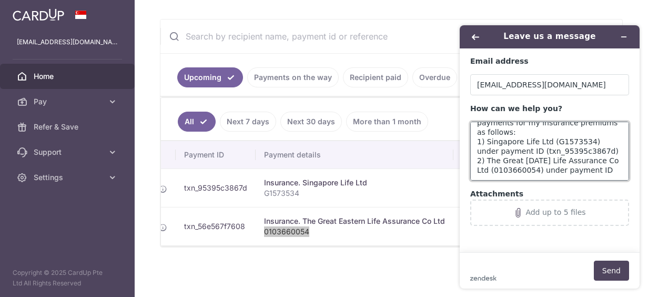
click at [599, 175] on textarea "Hi there, I have 2 upcoming scheduled payments for my insurance premiums as fol…" at bounding box center [549, 151] width 159 height 59
paste textarea "txn_56e567f7608"
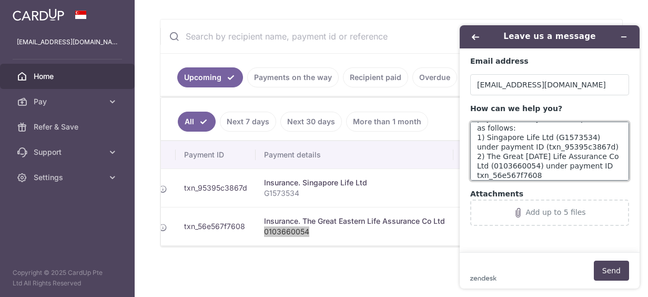
click at [475, 174] on textarea "Hi there, I have 2 upcoming scheduled payments for my insurance premiums as fol…" at bounding box center [549, 151] width 159 height 59
click at [539, 178] on textarea "Hi there, I have 2 upcoming scheduled payments for my insurance premiums as fol…" at bounding box center [549, 151] width 159 height 59
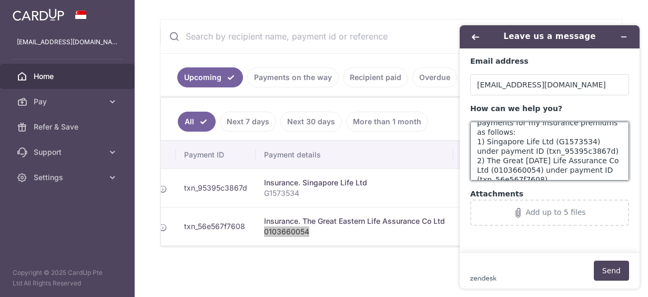
scroll to position [28, 0]
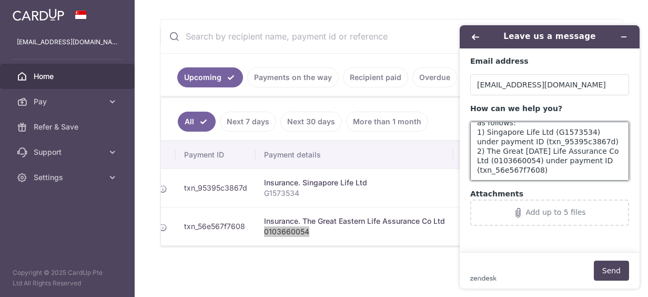
click at [554, 169] on textarea "Hi there, I have 2 upcoming scheduled payments for my insurance premiums as fol…" at bounding box center [549, 151] width 159 height 59
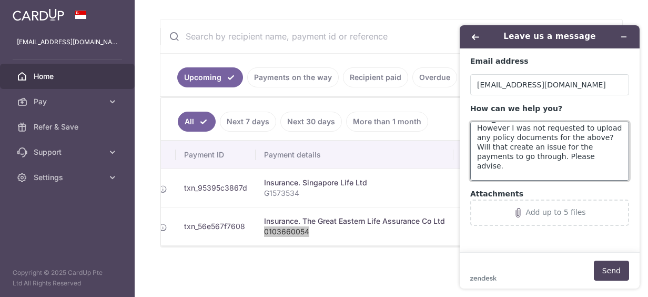
scroll to position [89, 0]
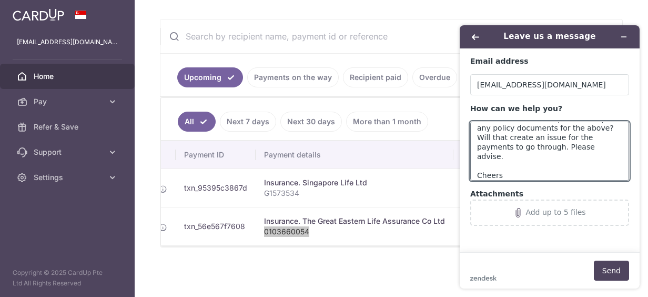
click at [500, 238] on main "Email address diver_teo@yahoo.com.sg How can we help you? Hi there, I have 2 up…" at bounding box center [551, 150] width 172 height 204
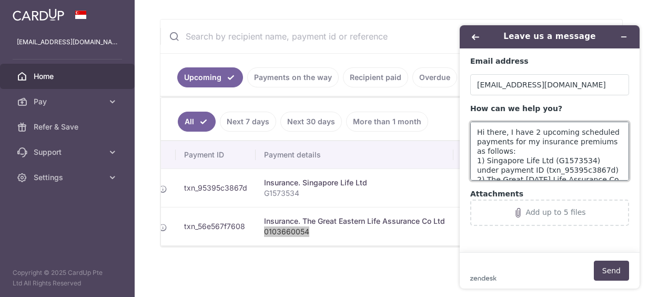
click at [587, 132] on textarea "Hi there, I have 2 upcoming scheduled payments for my insurance premiums as fol…" at bounding box center [549, 151] width 159 height 59
click at [528, 133] on textarea "Hi there, I have 2 upcoming payments for my insurance premiums as follows: 1) S…" at bounding box center [549, 151] width 159 height 59
click at [518, 133] on textarea "Hi there, I have 2 upcoming payments for my insurance premiums as follows: 1) S…" at bounding box center [549, 151] width 159 height 59
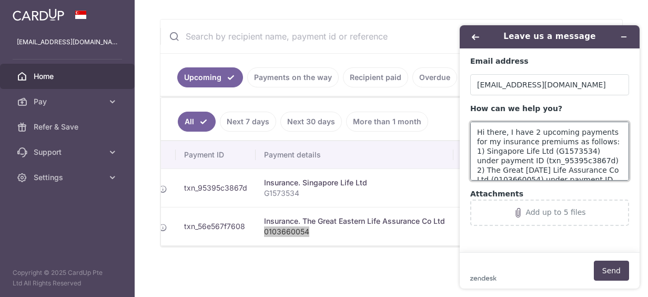
click at [527, 130] on textarea "Hi there, I have 2 upcoming payments for my insurance premiums as follows: 1) S…" at bounding box center [549, 151] width 159 height 59
click at [535, 132] on textarea "Hi there, I have 2 upcoming payments for my insurance premiums as follows: 1) S…" at bounding box center [549, 151] width 159 height 59
click at [528, 132] on textarea "Hi there, I have 2 upcoming payments for my insurance premiums as follows: 1) S…" at bounding box center [549, 151] width 159 height 59
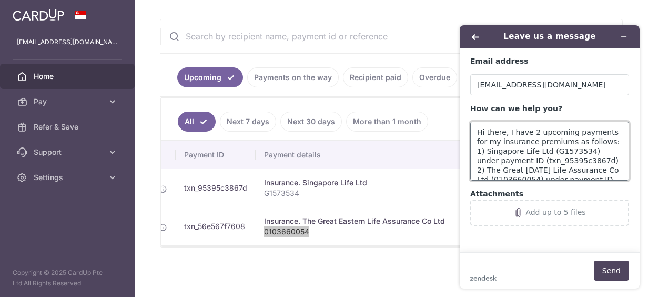
paste textarea "scheduled"
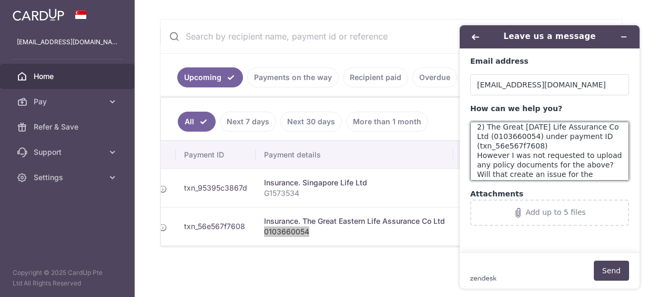
scroll to position [55, 0]
click at [594, 160] on textarea "Hi there, I have scheduled 2 upcoming payments for my insurance premiums as fol…" at bounding box center [549, 151] width 159 height 59
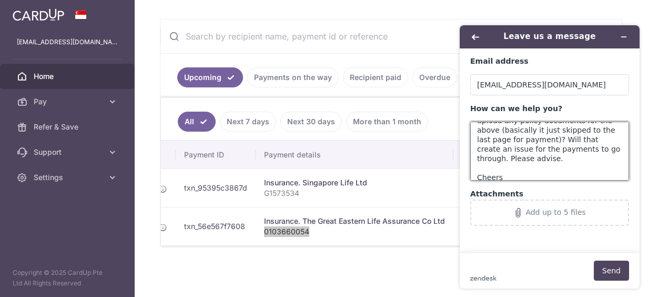
scroll to position [114, 0]
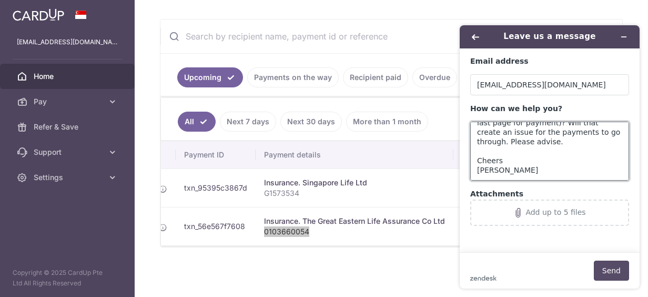
type textarea "Hi there, I have scheduled 2 upcoming payments for my insurance premiums as fol…"
click at [610, 264] on button "Send" at bounding box center [611, 270] width 35 height 20
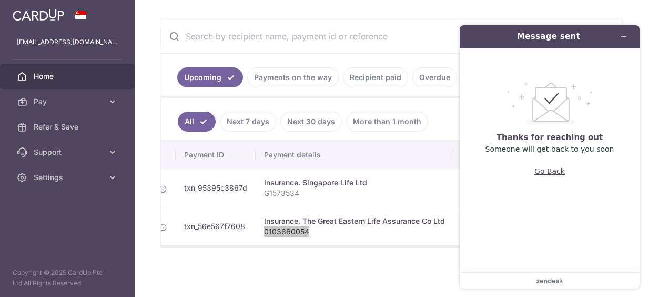
click at [552, 173] on button "Go Back" at bounding box center [549, 171] width 31 height 20
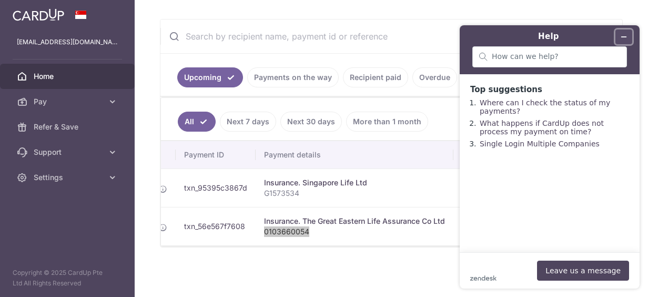
click at [622, 35] on icon "Minimize widget" at bounding box center [623, 36] width 7 height 7
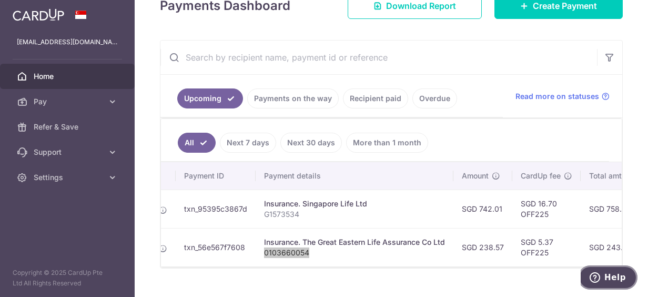
scroll to position [0, 0]
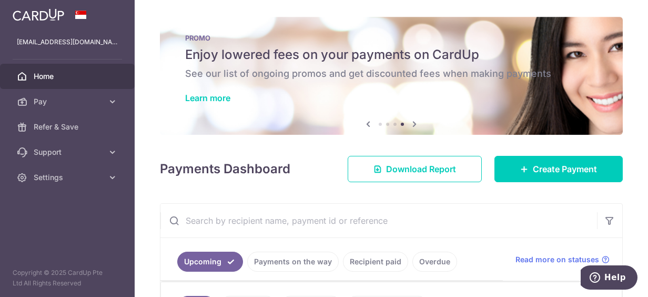
click at [42, 80] on span "Home" at bounding box center [68, 76] width 69 height 11
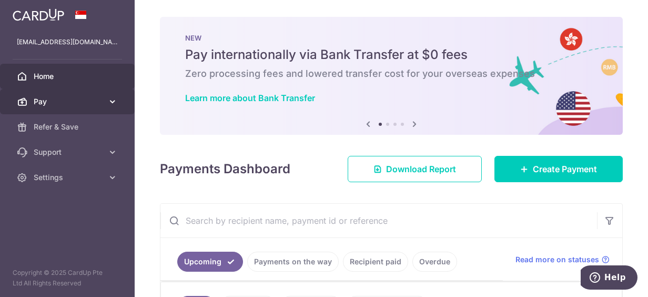
click at [78, 110] on link "Pay" at bounding box center [67, 101] width 135 height 25
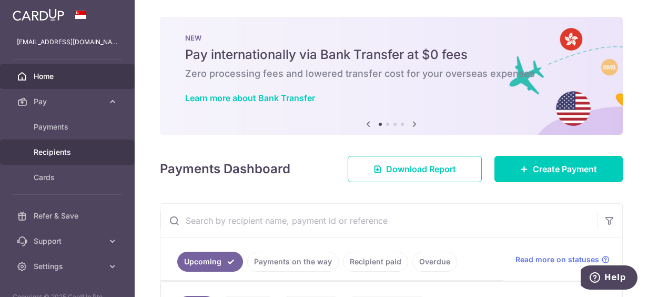
click at [54, 147] on span "Recipients" at bounding box center [68, 152] width 69 height 11
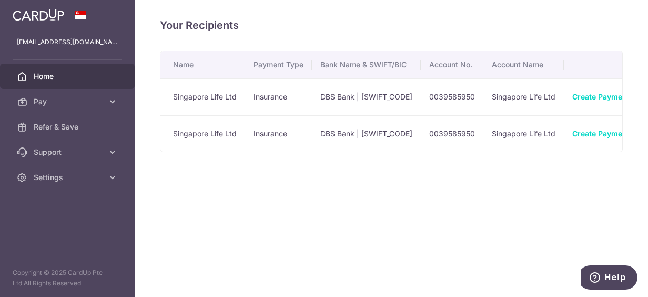
click at [59, 79] on span "Home" at bounding box center [68, 76] width 69 height 11
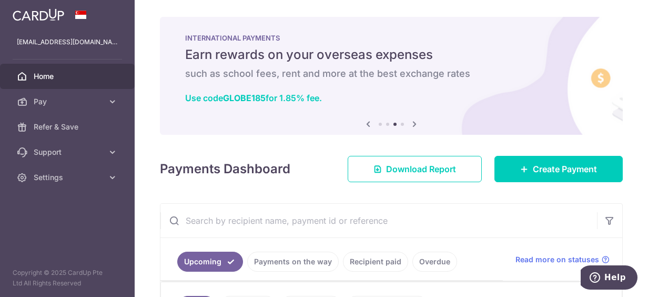
click at [40, 79] on span "Home" at bounding box center [68, 76] width 69 height 11
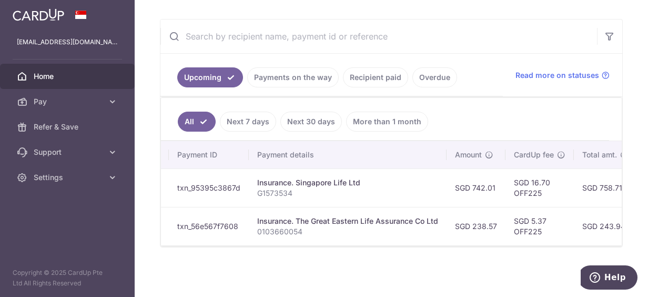
scroll to position [0, 123]
